Goal: Information Seeking & Learning: Learn about a topic

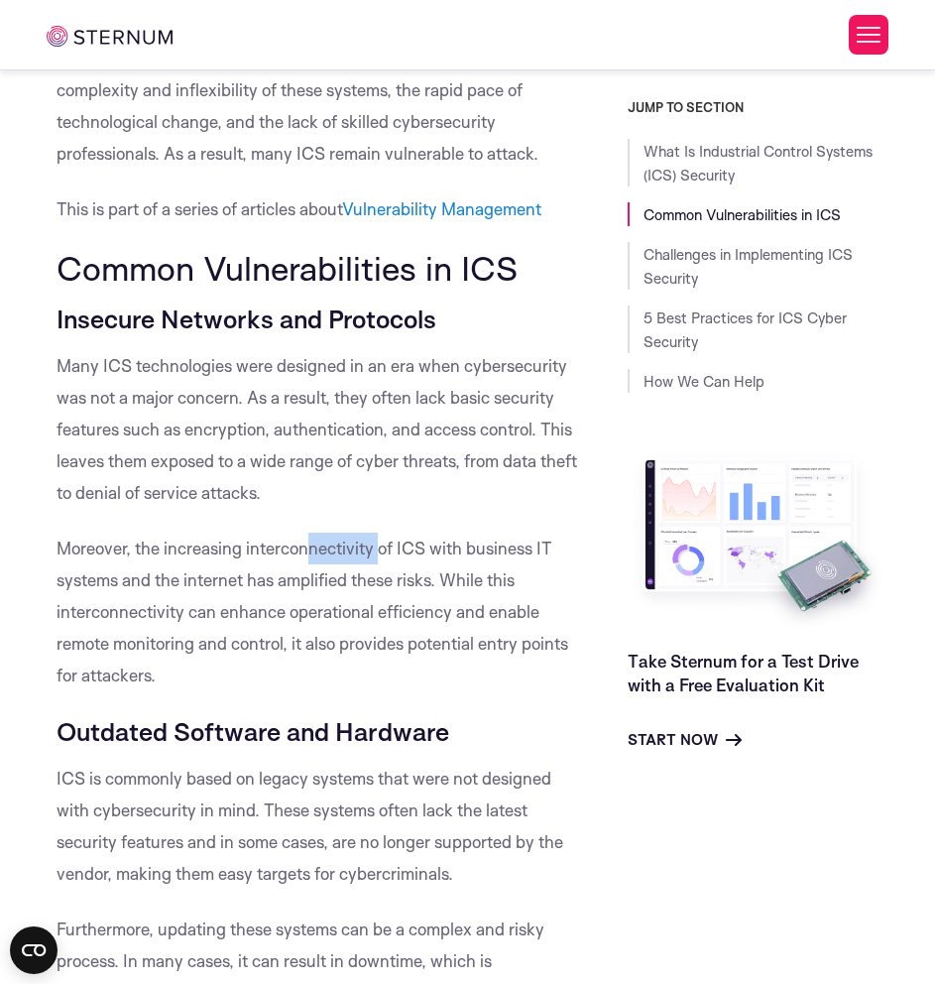
drag, startPoint x: 305, startPoint y: 551, endPoint x: 375, endPoint y: 555, distance: 69.5
click at [375, 555] on p "Moreover, the increasing interconnectivity of ICS with business IT systems and …" at bounding box center [322, 611] width 531 height 159
click at [405, 555] on p "Moreover, the increasing interconnectivity of ICS with business IT systems and …" at bounding box center [322, 611] width 531 height 159
click at [655, 424] on div "JUMP TO SECTION What Is Industrial Control Systems (ICS) Security Common Vulner…" at bounding box center [758, 425] width 261 height 652
click at [409, 545] on p "Moreover, the increasing interconnectivity of ICS with business IT systems and …" at bounding box center [322, 611] width 531 height 159
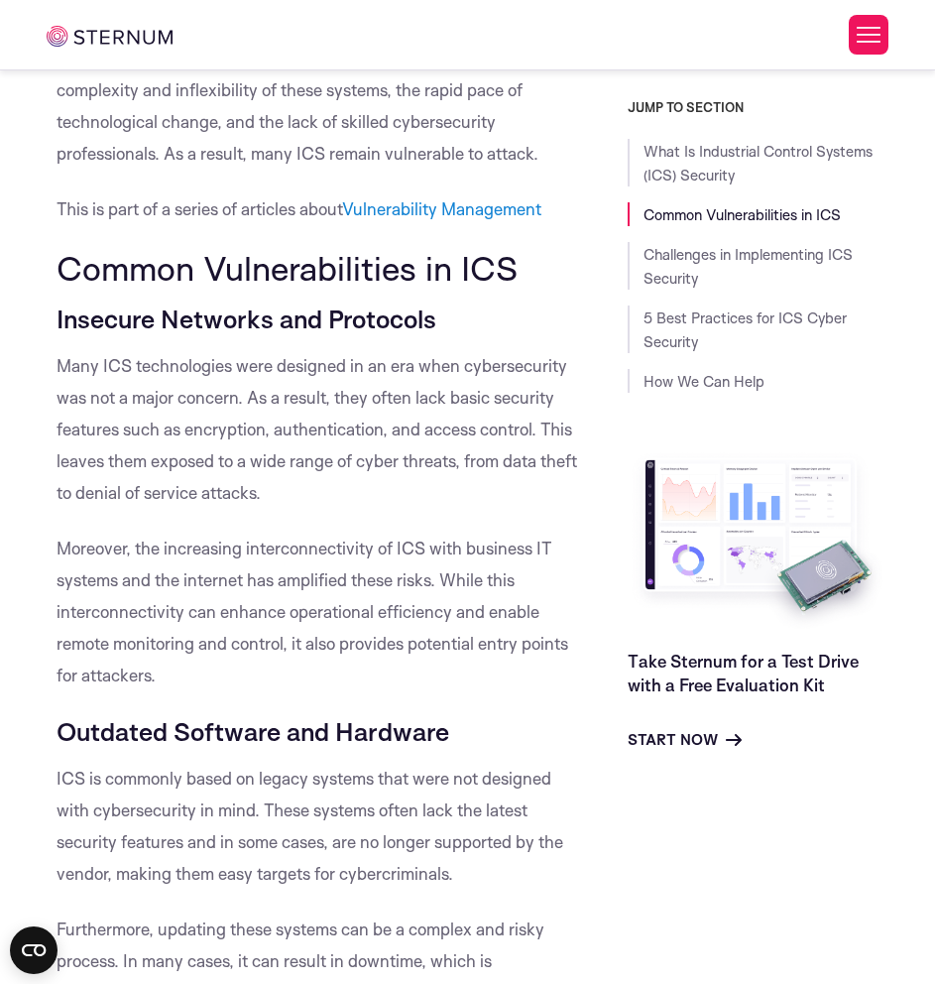
click at [278, 626] on p "Moreover, the increasing interconnectivity of ICS with business IT systems and …" at bounding box center [322, 611] width 531 height 159
click at [409, 458] on p "Many ICS technologies were designed in an era when cybersecurity was not a majo…" at bounding box center [322, 429] width 531 height 159
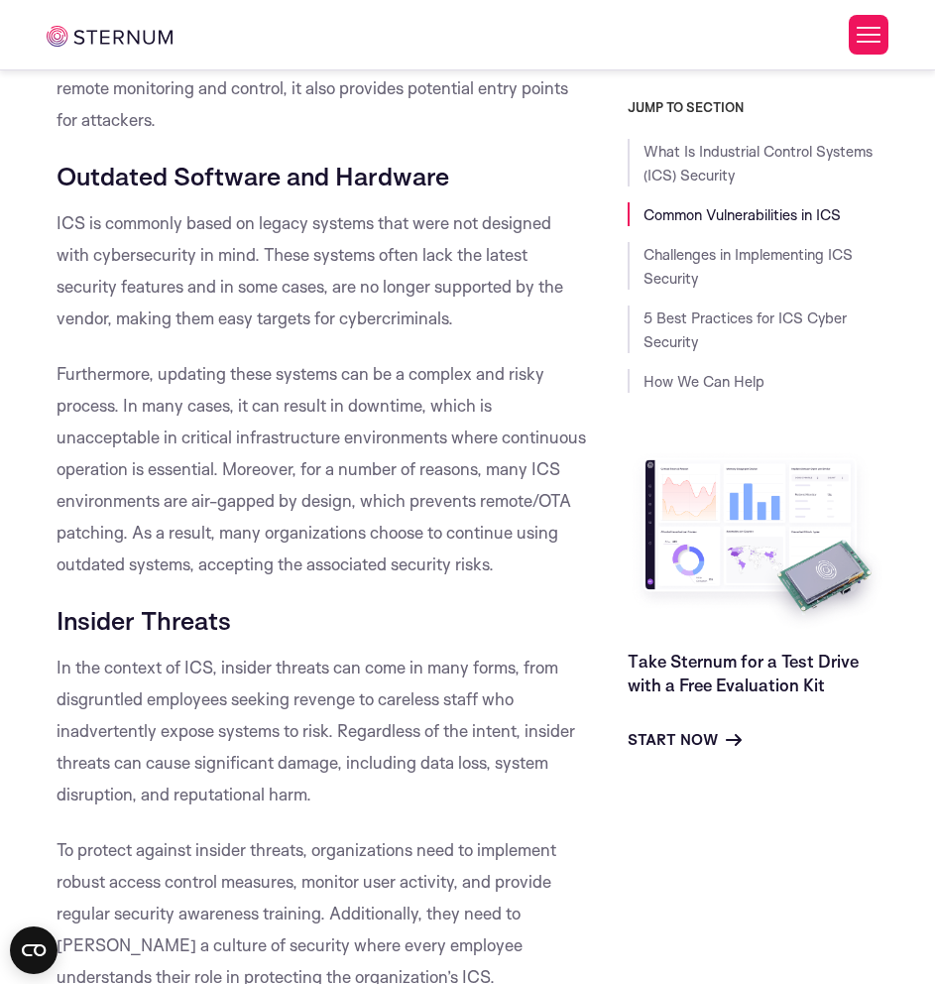
scroll to position [1775, 0]
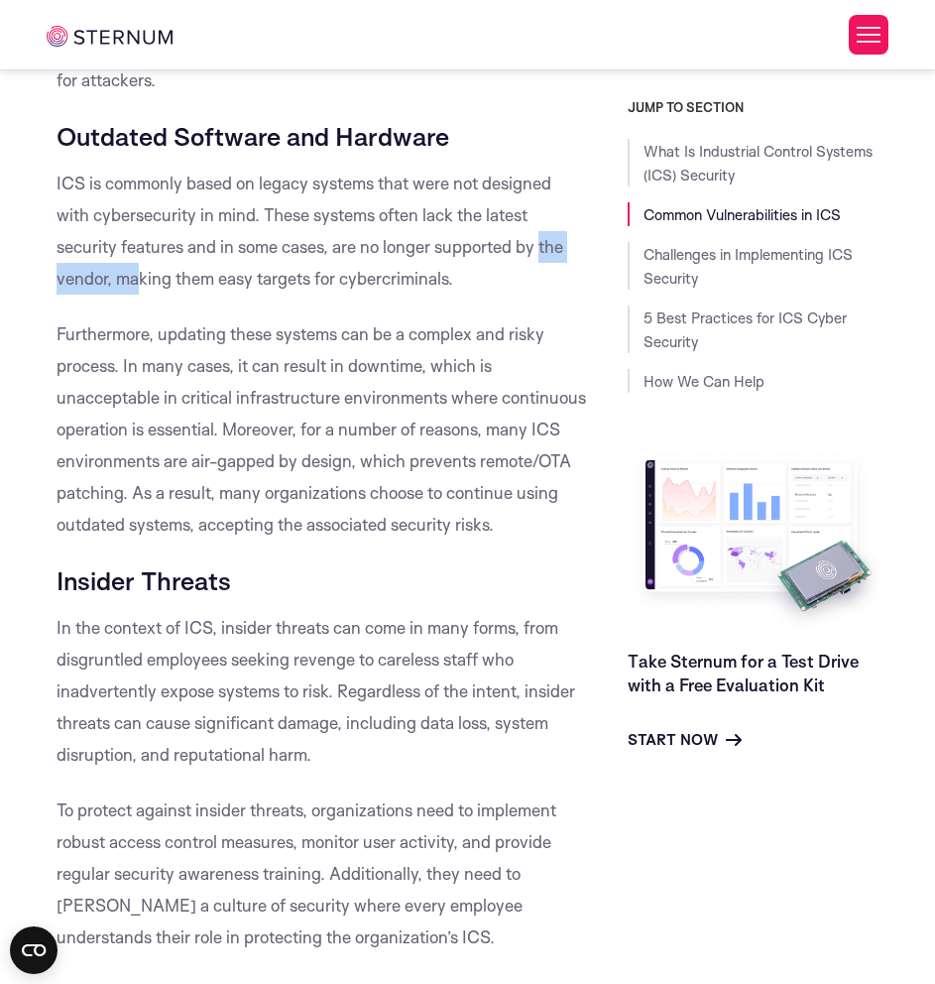
drag, startPoint x: 541, startPoint y: 251, endPoint x: 142, endPoint y: 256, distance: 399.6
click at [142, 270] on p "ICS is commonly based on legacy systems that were not designed with cybersecuri…" at bounding box center [322, 231] width 531 height 127
click at [175, 242] on p "ICS is commonly based on legacy systems that were not designed with cybersecuri…" at bounding box center [322, 231] width 531 height 127
drag, startPoint x: 58, startPoint y: 183, endPoint x: 104, endPoint y: 189, distance: 47.0
click at [104, 189] on p "ICS is commonly based on legacy systems that were not designed with cybersecuri…" at bounding box center [322, 231] width 531 height 127
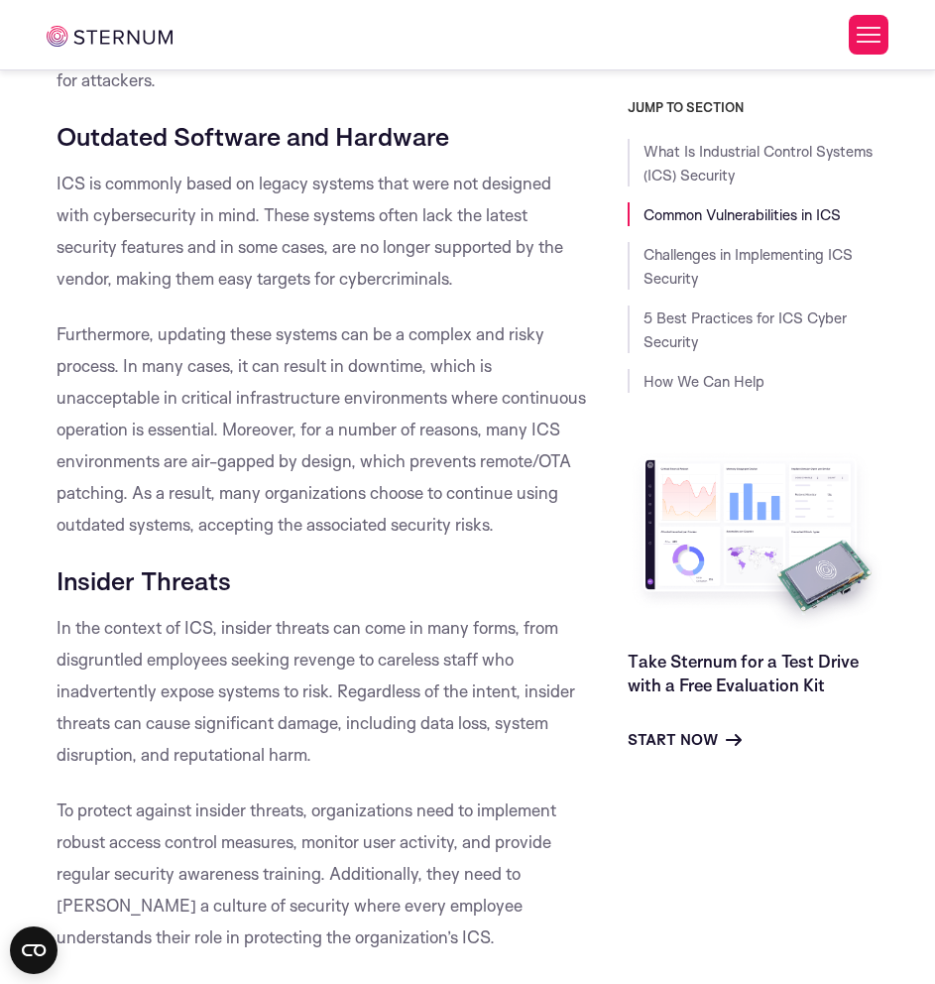
click at [191, 291] on p "ICS is commonly based on legacy systems that were not designed with cybersecuri…" at bounding box center [322, 231] width 531 height 127
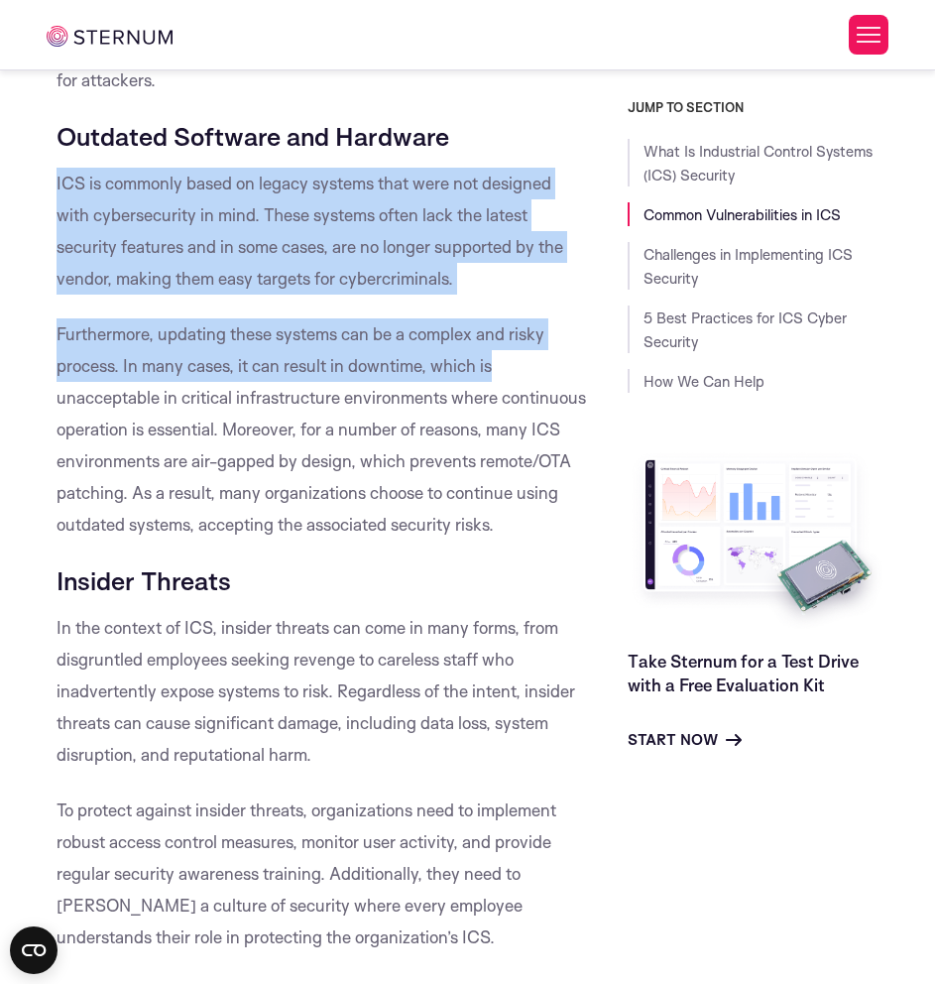
drag, startPoint x: 58, startPoint y: 189, endPoint x: 529, endPoint y: 362, distance: 501.6
click at [529, 364] on p "Furthermore, updating these systems can be a complex and risky process. In many…" at bounding box center [322, 429] width 531 height 222
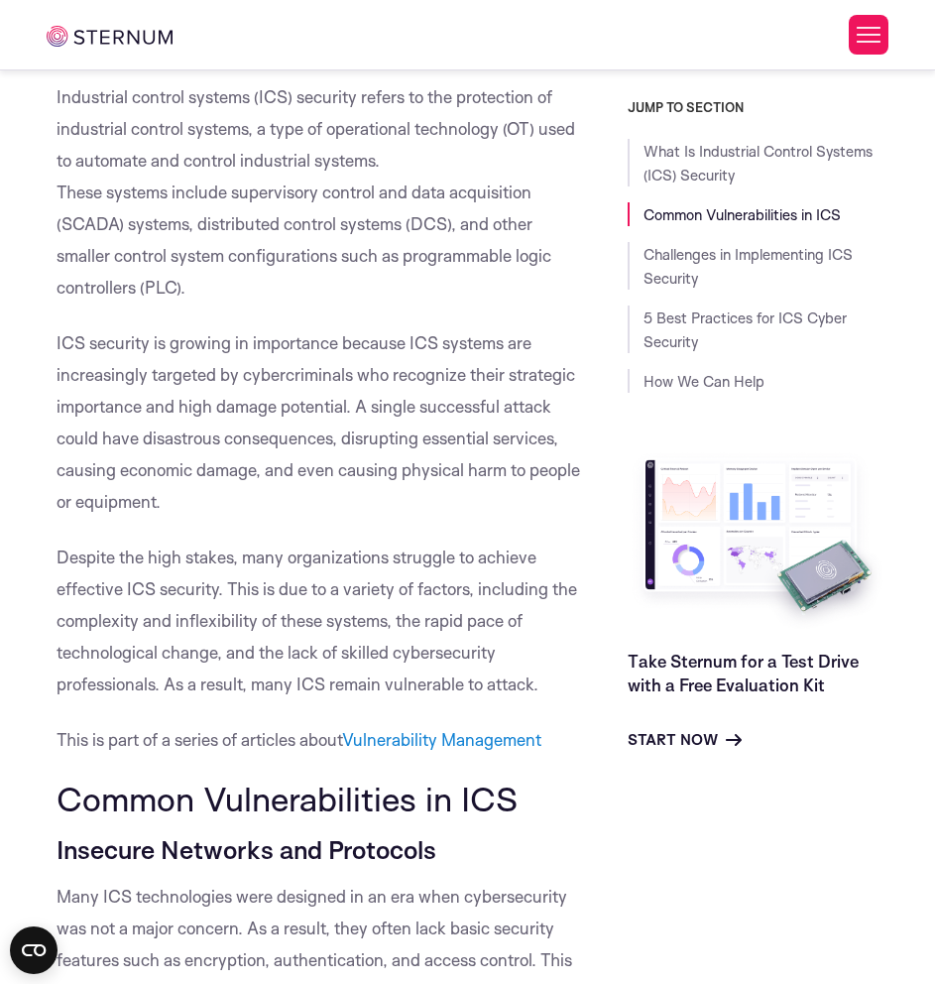
scroll to position [684, 0]
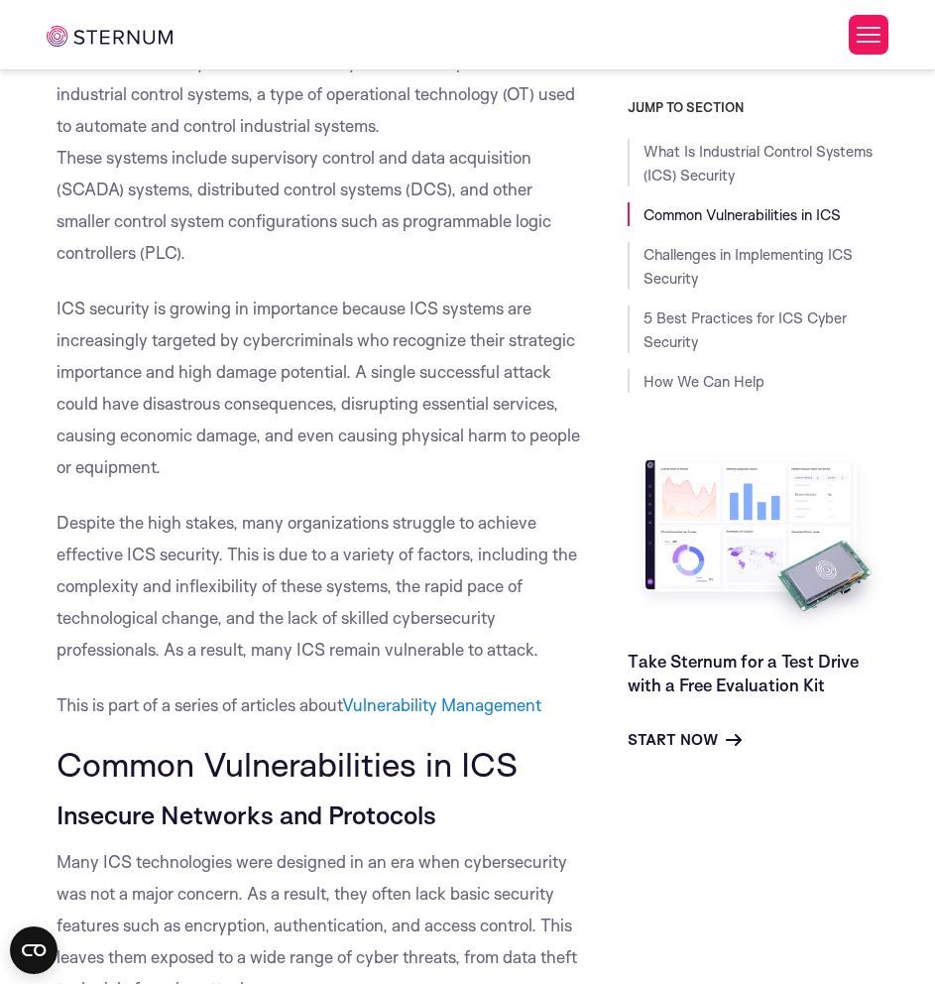
click at [457, 473] on p "ICS security is growing in importance because ICS systems are increasingly targ…" at bounding box center [322, 388] width 531 height 190
click at [747, 739] on div "Start Now" at bounding box center [758, 739] width 261 height 25
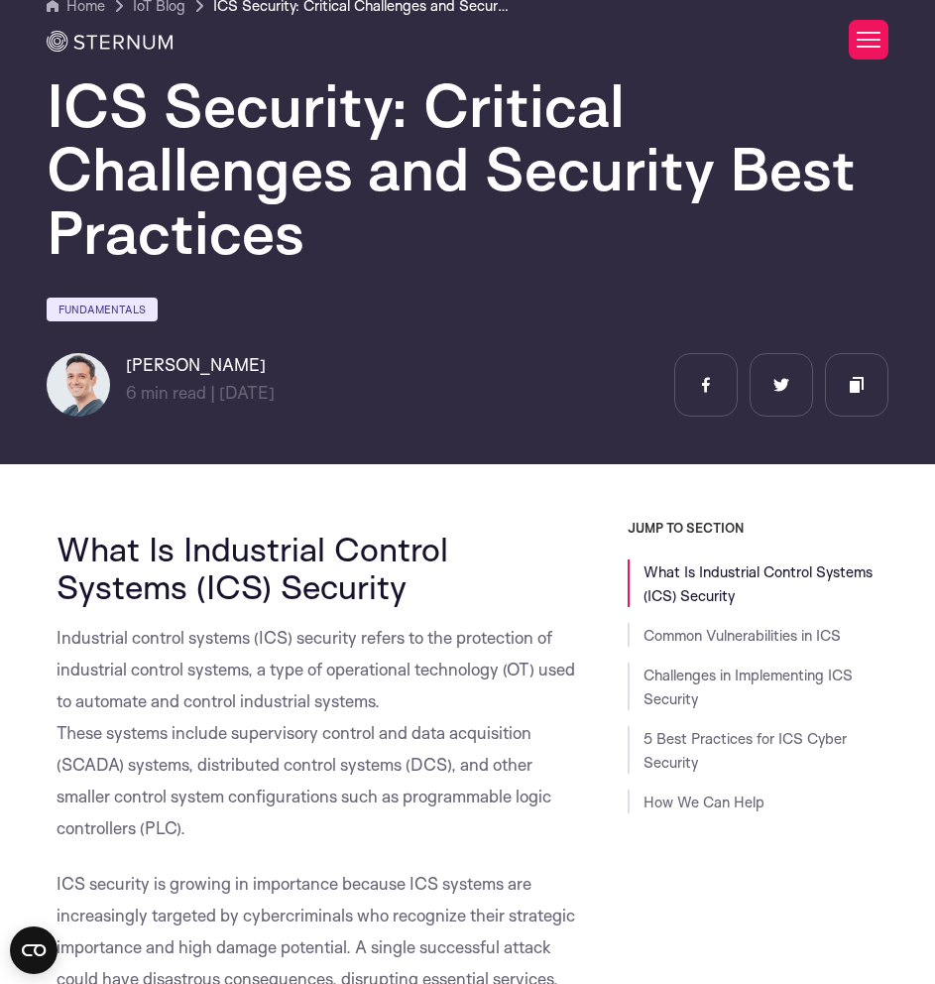
scroll to position [0, 0]
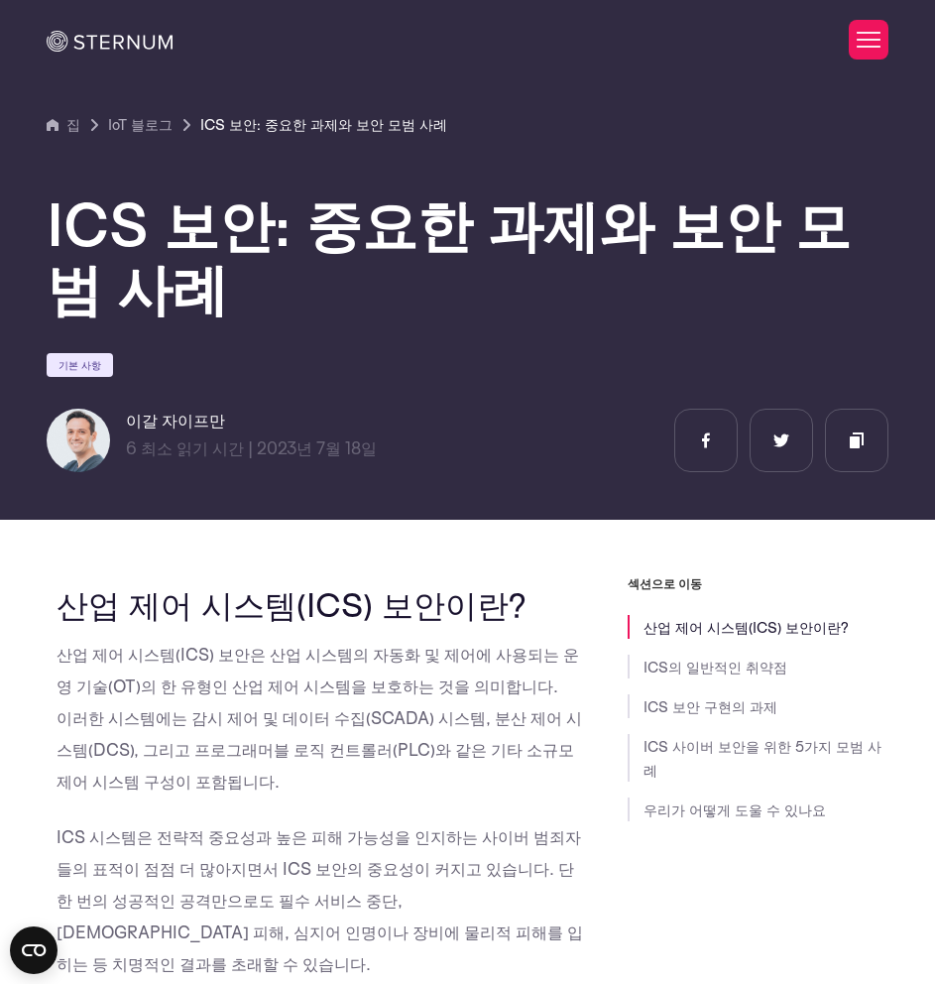
click at [514, 587] on h2 "산업 제어 시스템(ICS) 보안이란?" at bounding box center [322, 604] width 531 height 38
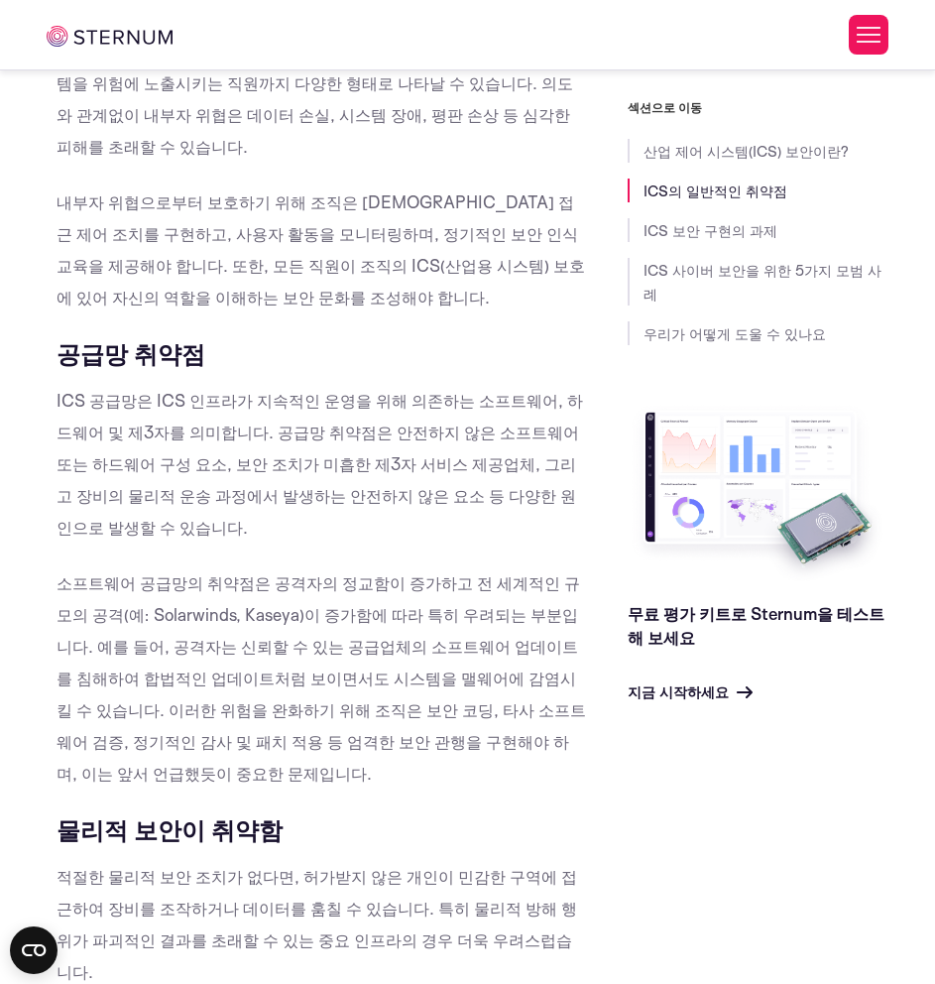
scroll to position [2172, 0]
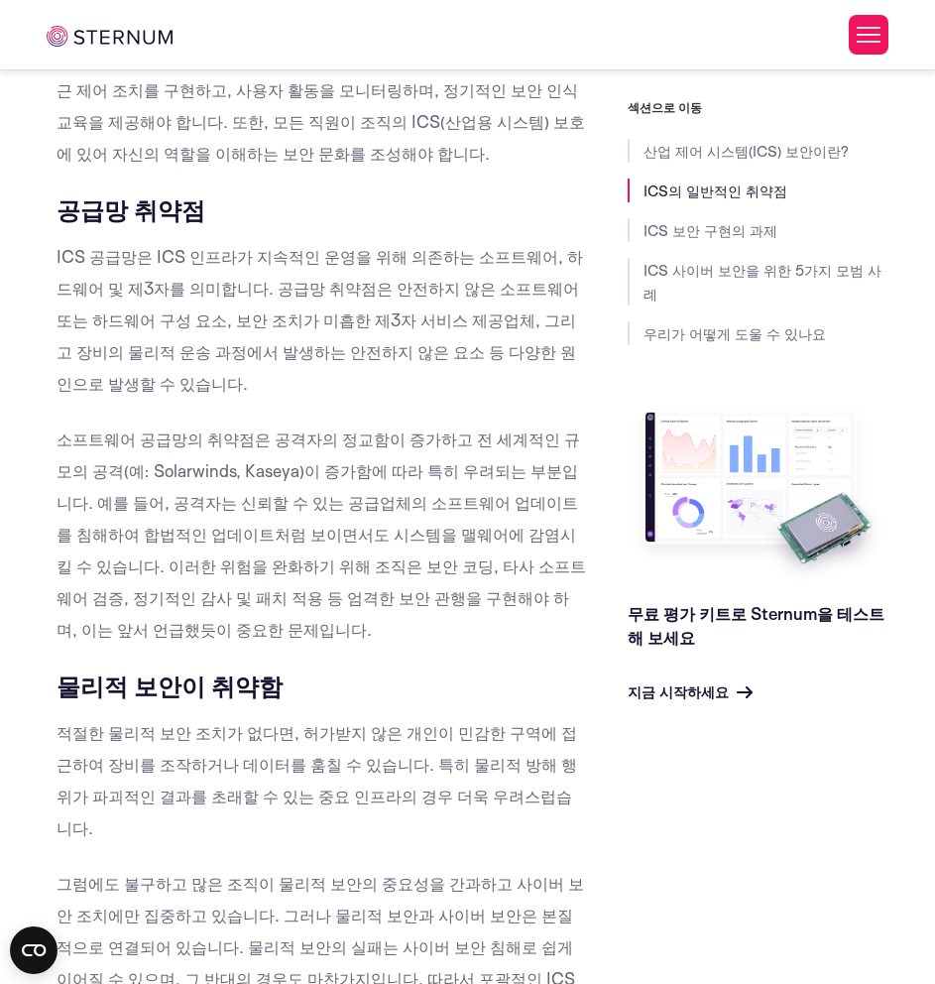
drag, startPoint x: 801, startPoint y: 369, endPoint x: 827, endPoint y: 368, distance: 25.8
click at [801, 369] on div "섹션으로 이동 산업 제어 시스템(ICS) 보안이란? ICS의 일반적인 취약점 ICS 보안 구현의 과제 ICS 사이버 보안을 위한 5가지 모범 …" at bounding box center [758, 401] width 261 height 605
click at [476, 538] on p "소프트웨어 공급망의 취약점은 공격자의 정교함이 증가하고 전 세계적인 규모의 공격(예: Solarwinds, Kaseya)이 증가함에 따라 특히…" at bounding box center [322, 534] width 531 height 222
click at [825, 571] on div "무료 평가 키트로 Sternum을 테스트해 보세요 지금 시작하세요" at bounding box center [758, 552] width 261 height 303
